Goal: Navigation & Orientation: Find specific page/section

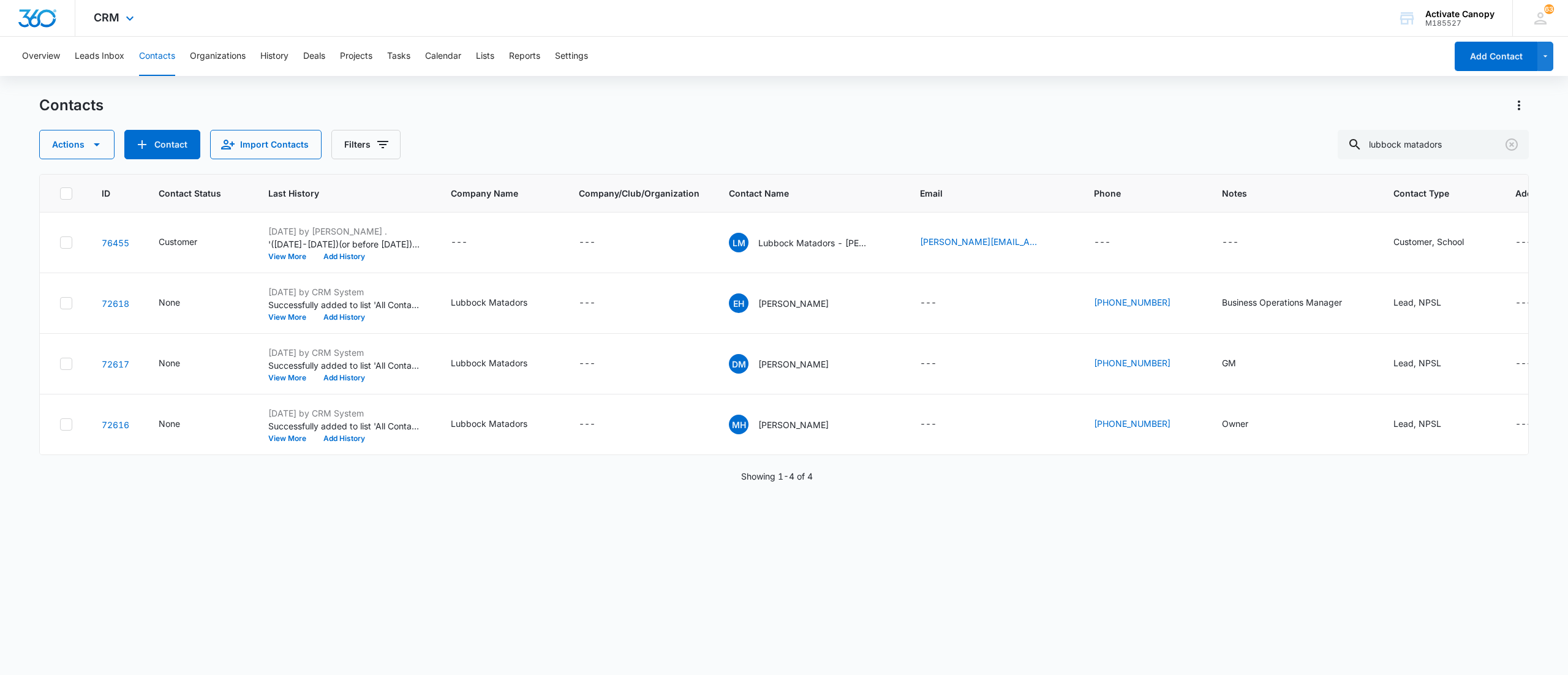
click at [140, 26] on div "CRM Apps Reputation Websites Forms CRM Email Social Content Ads Intelligence Fi…" at bounding box center [115, 18] width 80 height 36
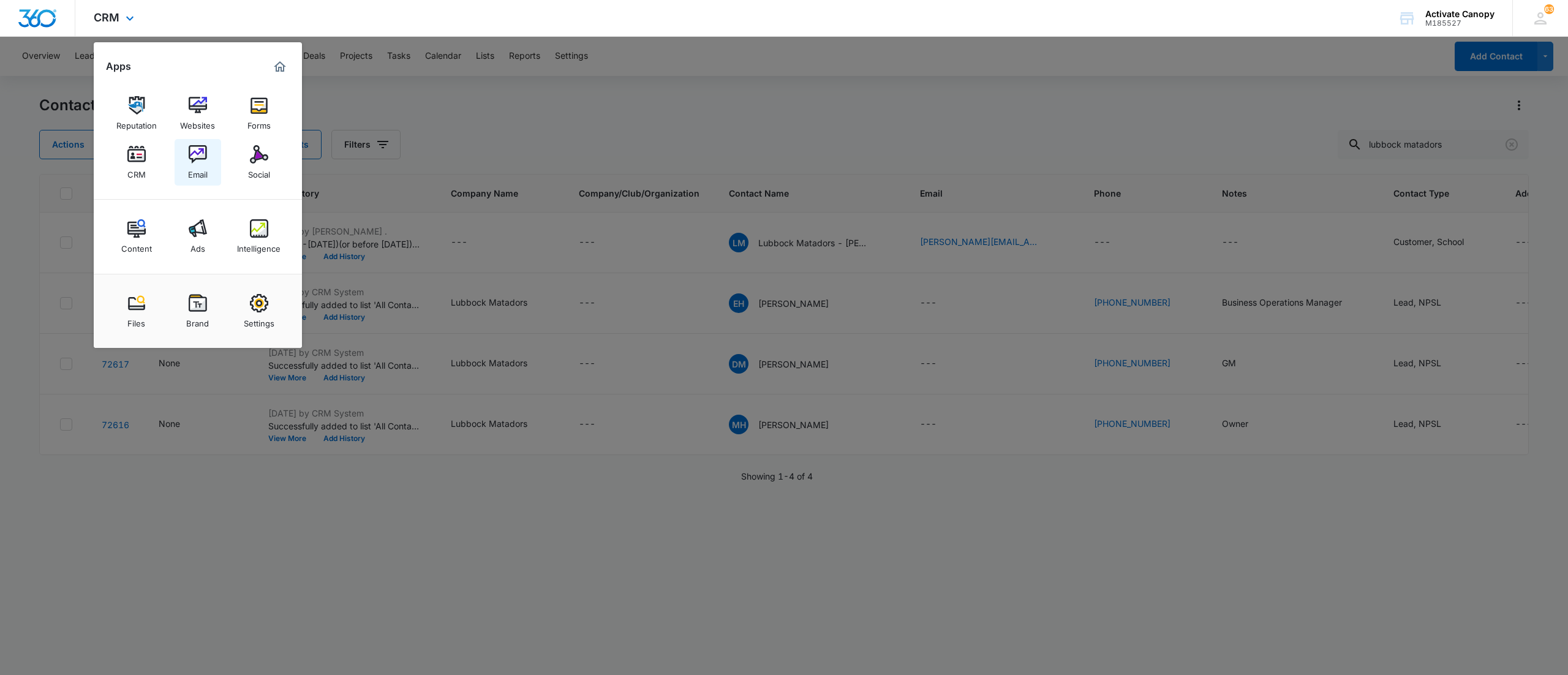
click at [192, 157] on img at bounding box center [198, 154] width 18 height 18
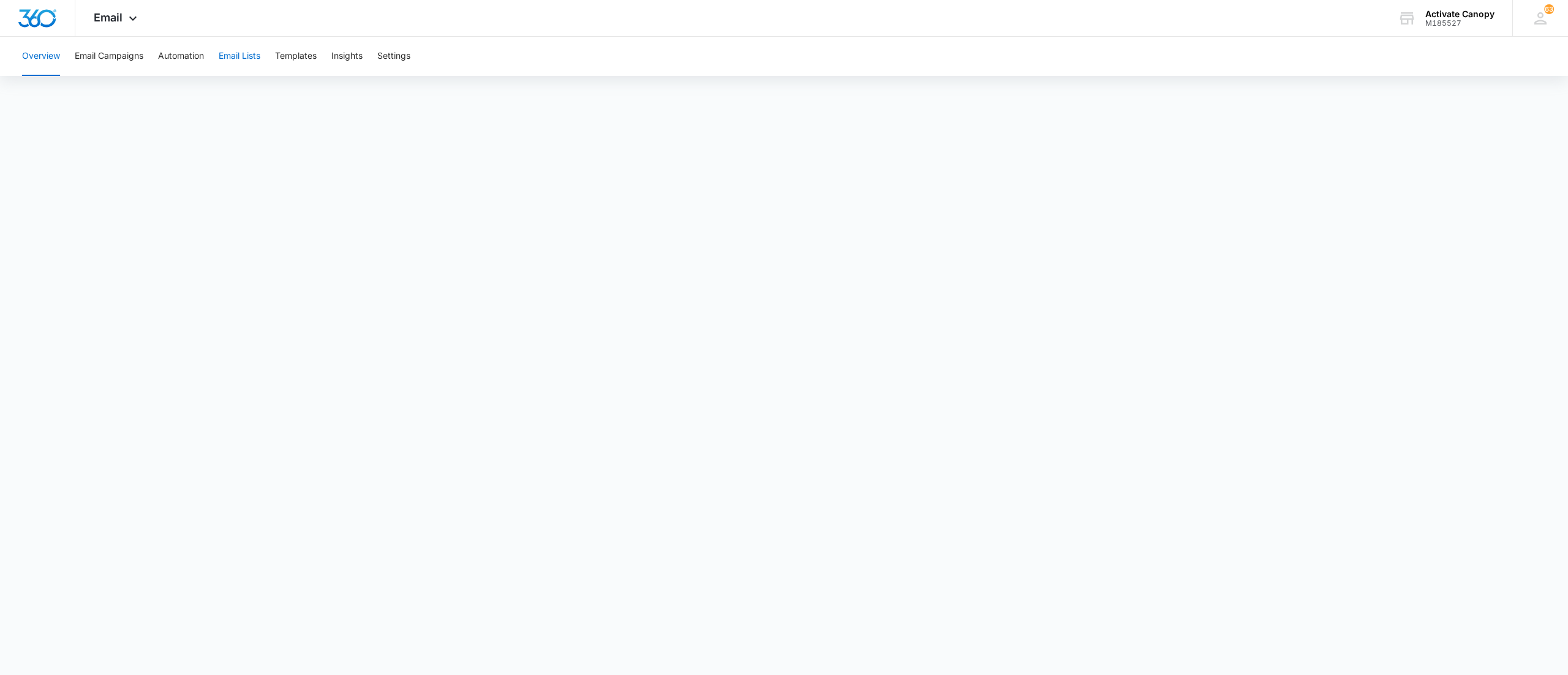
click at [246, 60] on button "Email Lists" at bounding box center [239, 56] width 41 height 39
click at [201, 54] on button "Automation" at bounding box center [180, 56] width 46 height 39
click at [29, 53] on button "Overview" at bounding box center [41, 56] width 38 height 39
